Goal: Complete application form

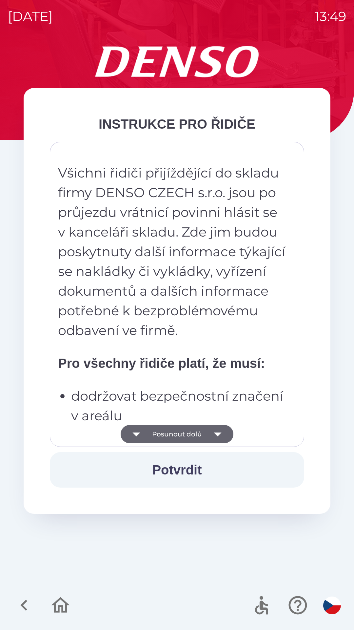
click at [223, 433] on icon "button" at bounding box center [218, 434] width 18 height 18
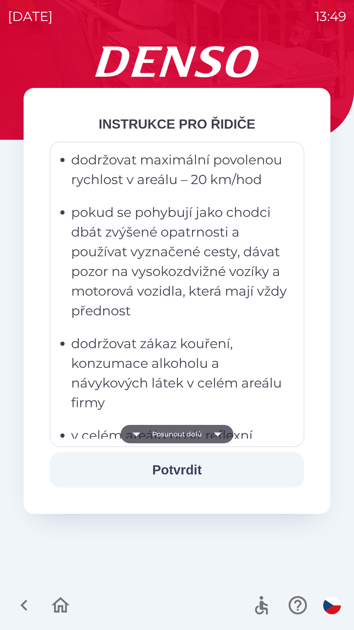
click at [218, 432] on icon "button" at bounding box center [218, 434] width 18 height 18
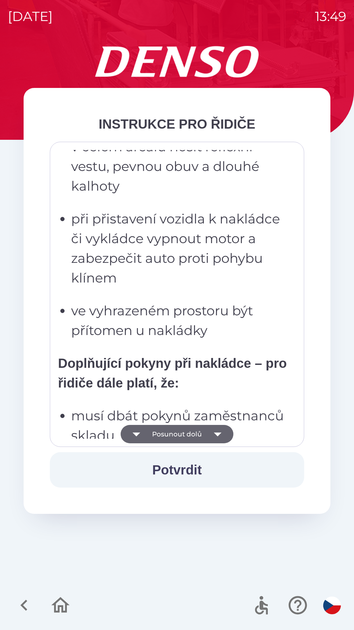
click at [216, 432] on icon "button" at bounding box center [218, 434] width 18 height 18
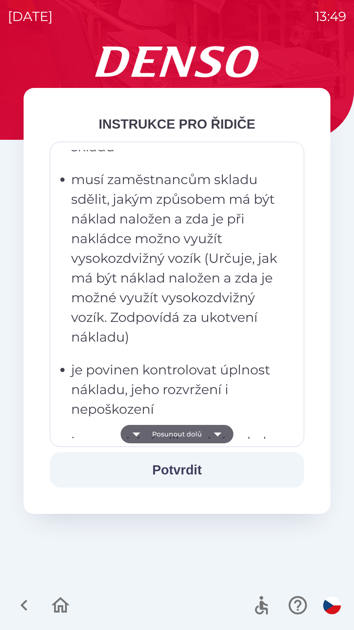
click at [214, 430] on icon "button" at bounding box center [218, 434] width 18 height 18
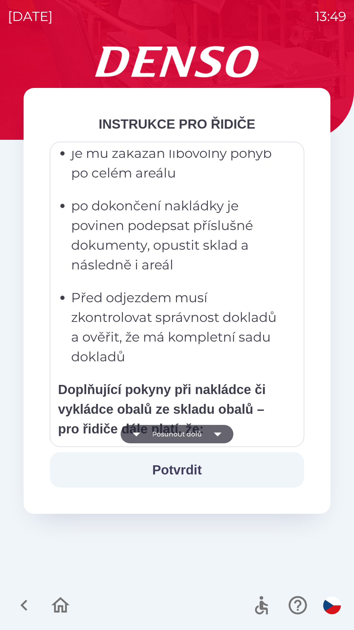
click at [213, 430] on icon "button" at bounding box center [218, 434] width 18 height 18
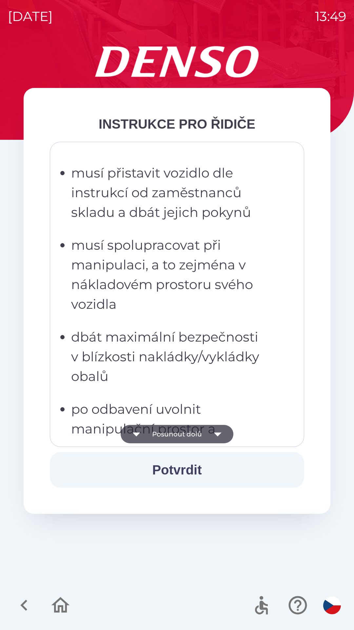
click at [213, 428] on icon "button" at bounding box center [218, 434] width 18 height 18
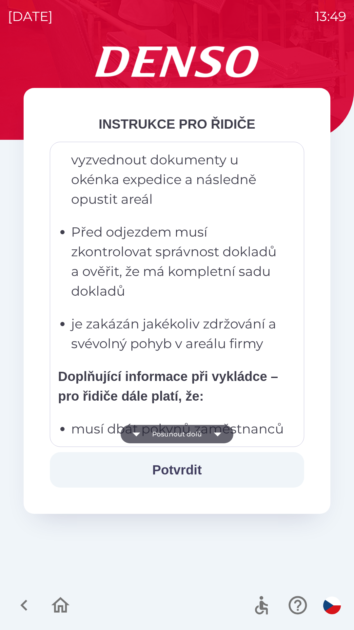
click at [214, 428] on icon "button" at bounding box center [218, 434] width 18 height 18
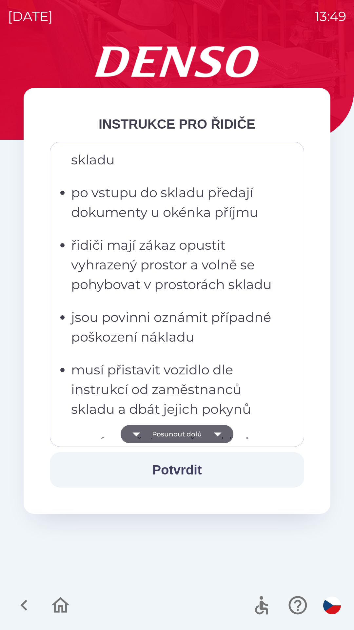
click at [214, 428] on icon "button" at bounding box center [218, 434] width 18 height 18
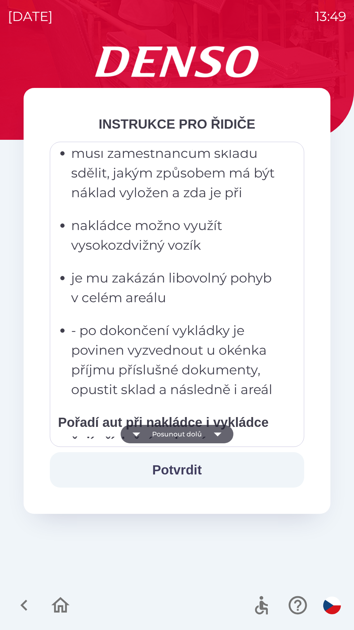
click at [216, 429] on icon "button" at bounding box center [218, 434] width 18 height 18
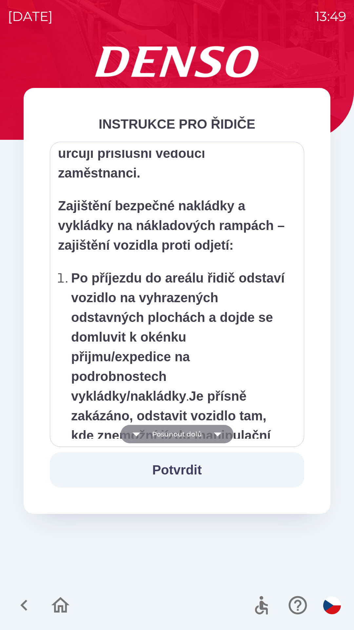
click at [217, 430] on icon "button" at bounding box center [218, 434] width 18 height 18
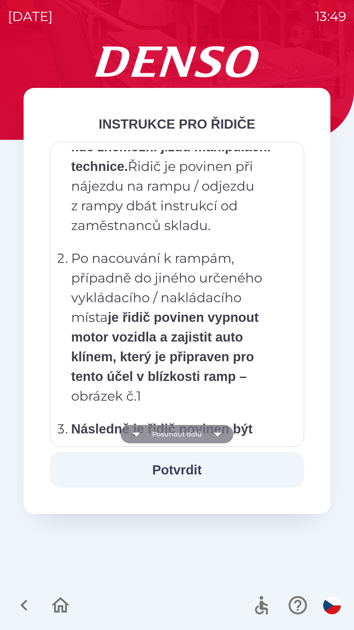
click at [217, 428] on icon "button" at bounding box center [218, 434] width 18 height 18
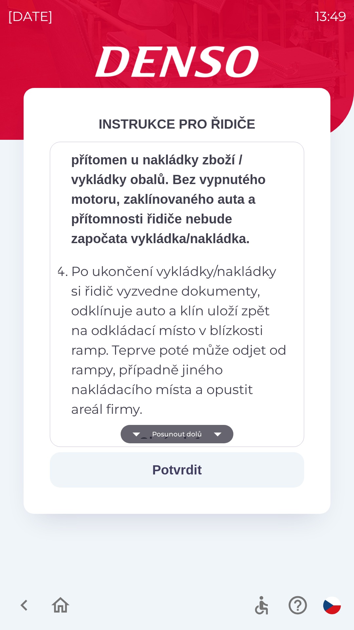
click at [220, 428] on icon "button" at bounding box center [218, 434] width 18 height 18
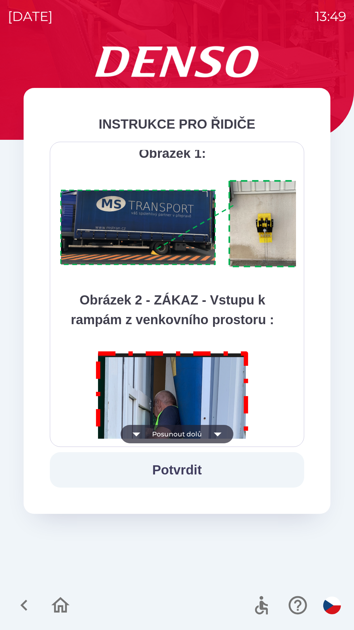
click at [220, 429] on icon "button" at bounding box center [218, 434] width 18 height 18
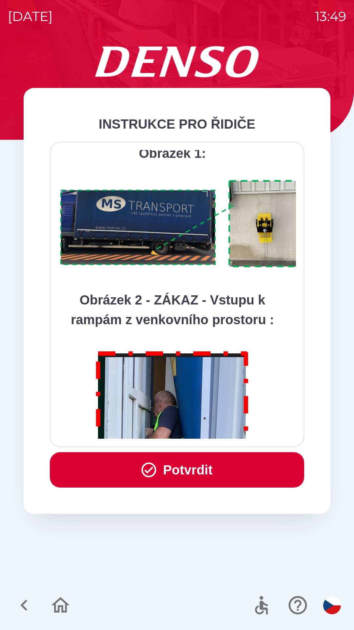
scroll to position [3686, 0]
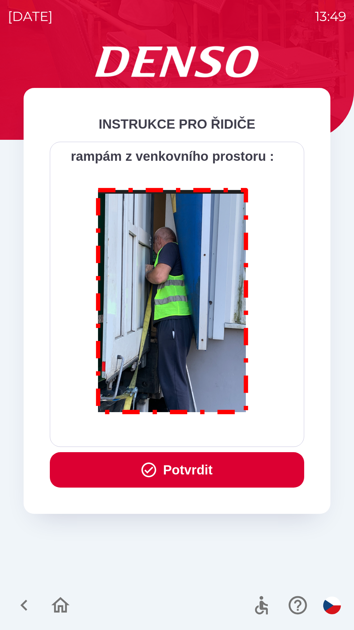
click at [220, 430] on div "Všichni řidiči přijíždějící do skladu firmy DENSO CZECH s.r.o. jsou po průjezdu…" at bounding box center [177, 294] width 238 height 289
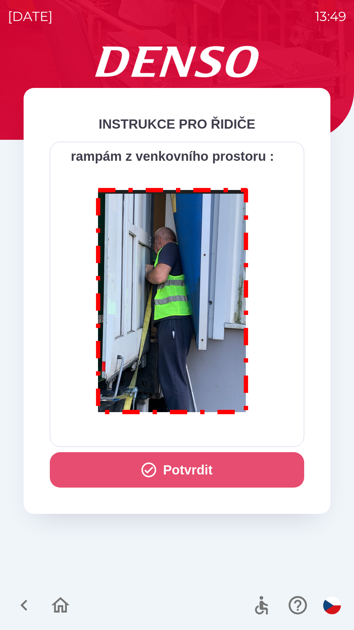
click at [199, 475] on button "Potvrdit" at bounding box center [177, 469] width 255 height 35
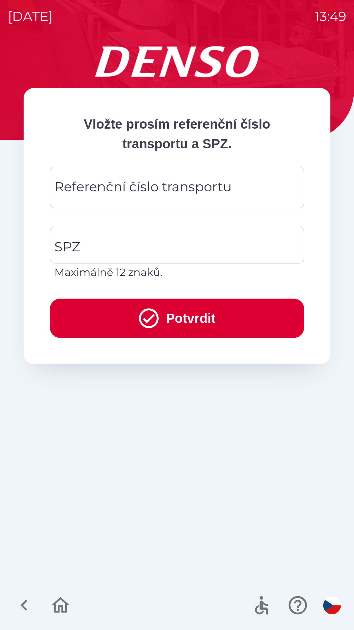
click at [163, 194] on div "Referenční číslo transportu Referenční číslo transportu" at bounding box center [177, 188] width 255 height 42
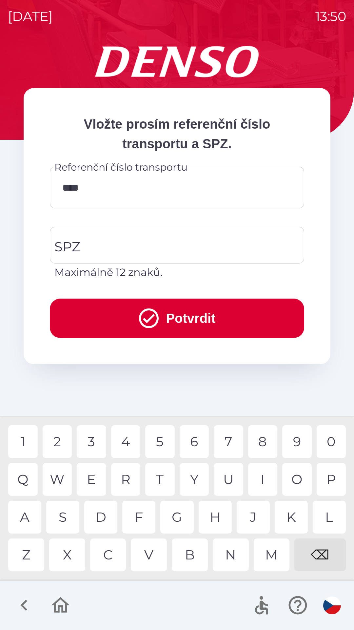
click at [228, 480] on div "U" at bounding box center [229, 479] width 30 height 33
type input "**********"
click at [95, 441] on div "3" at bounding box center [92, 441] width 30 height 33
click at [110, 250] on input "SPZ" at bounding box center [172, 245] width 239 height 31
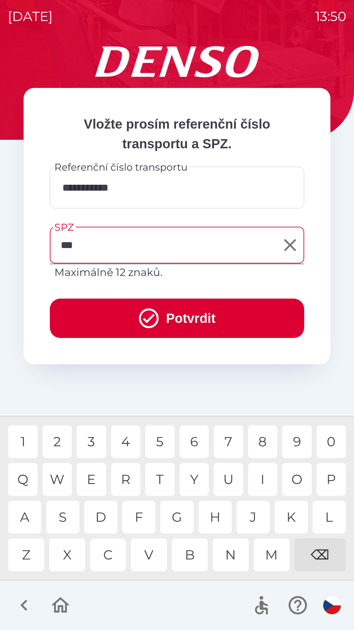
click at [145, 525] on div "F" at bounding box center [138, 517] width 33 height 33
click at [195, 445] on div "6" at bounding box center [195, 441] width 30 height 33
type input "*******"
click at [302, 441] on div "9" at bounding box center [297, 441] width 30 height 33
click at [182, 322] on button "Potvrdit" at bounding box center [177, 318] width 255 height 39
